Goal: Find specific page/section: Find specific page/section

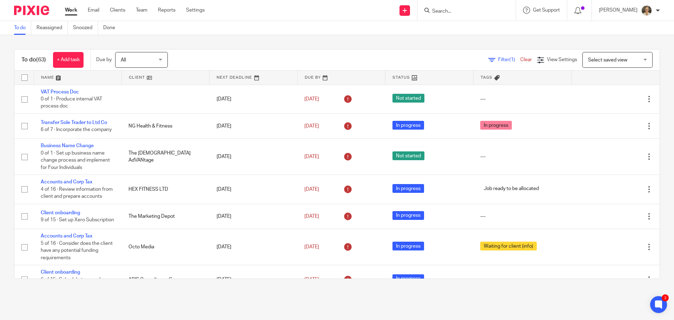
click at [447, 15] on div at bounding box center [466, 10] width 98 height 21
click at [451, 13] on input "Search" at bounding box center [462, 11] width 63 height 6
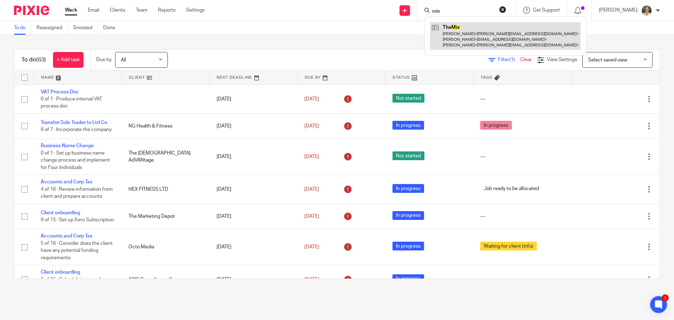
type input "mix"
click at [471, 38] on link at bounding box center [505, 36] width 150 height 28
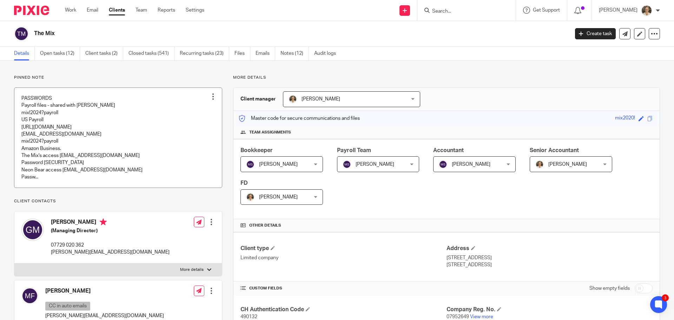
click at [90, 135] on link at bounding box center [117, 138] width 207 height 100
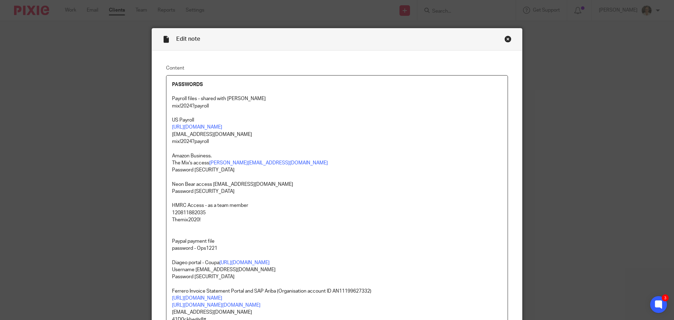
scroll to position [105, 0]
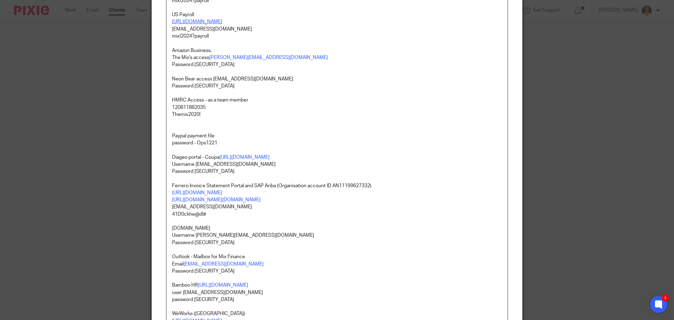
click at [222, 24] on link "https://worksight2.gnapartners.com/login" at bounding box center [197, 21] width 50 height 5
click at [223, 41] on link "https://worksight2.gnapartners.com/login" at bounding box center [219, 43] width 50 height 7
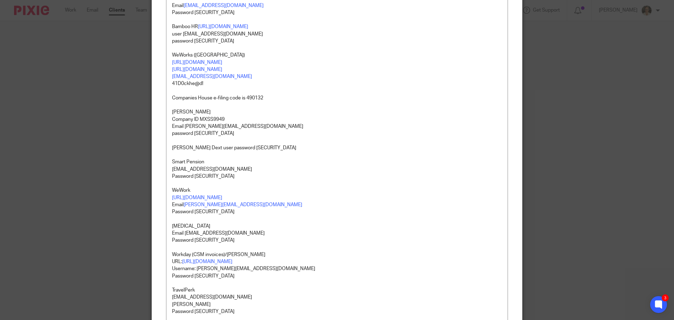
scroll to position [281, 0]
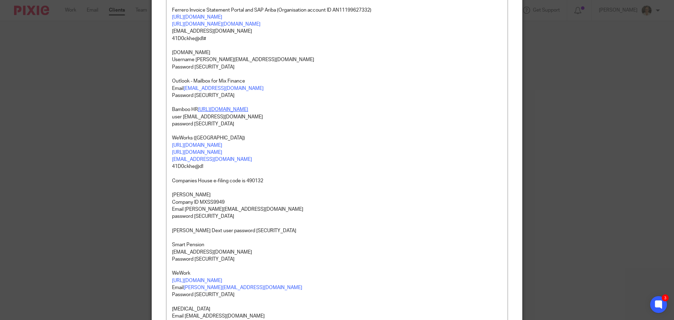
click at [240, 111] on link "https://themixglobal.bamboohr.com/login.php" at bounding box center [223, 109] width 50 height 5
click at [244, 130] on link "https://themixglobal.bamboohr.com/login.php" at bounding box center [224, 131] width 50 height 7
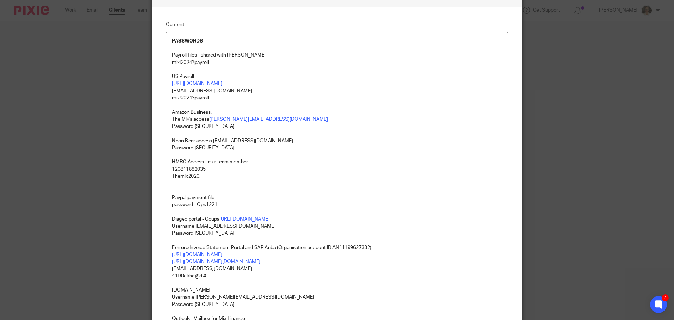
scroll to position [0, 0]
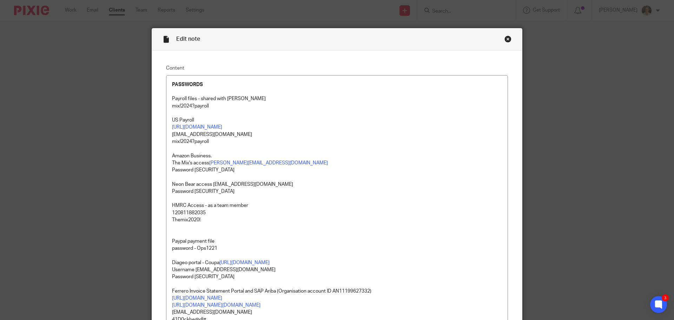
click at [506, 37] on div "Close this dialog window" at bounding box center [507, 38] width 7 height 7
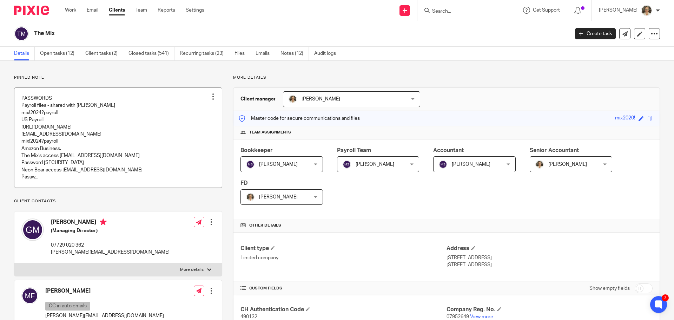
click at [89, 153] on link at bounding box center [117, 138] width 207 height 100
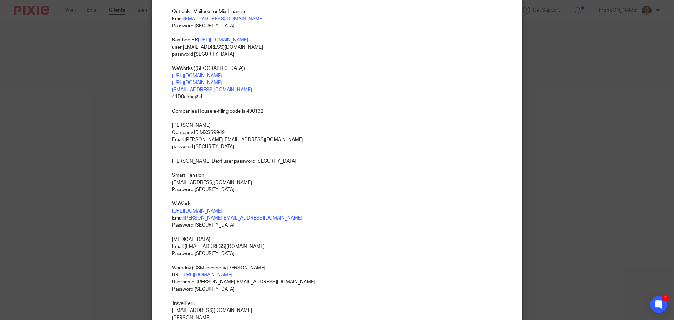
scroll to position [351, 0]
